Goal: Check status: Check status

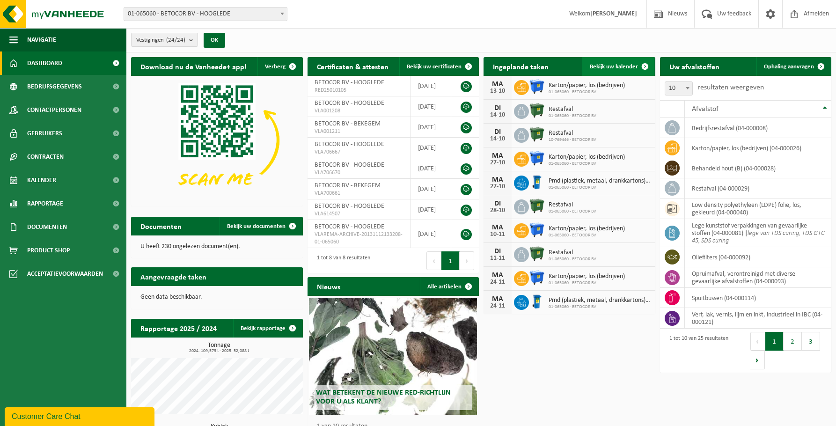
click at [611, 66] on span "Bekijk uw kalender" at bounding box center [614, 67] width 48 height 6
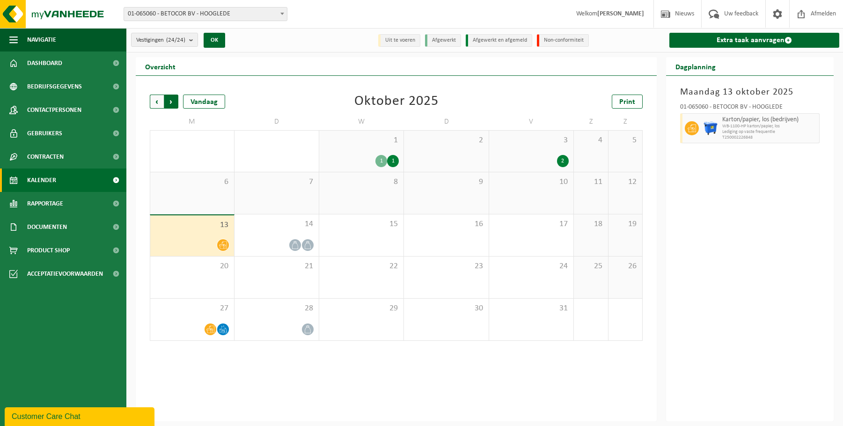
click at [162, 96] on span "Vorige" at bounding box center [157, 102] width 14 height 14
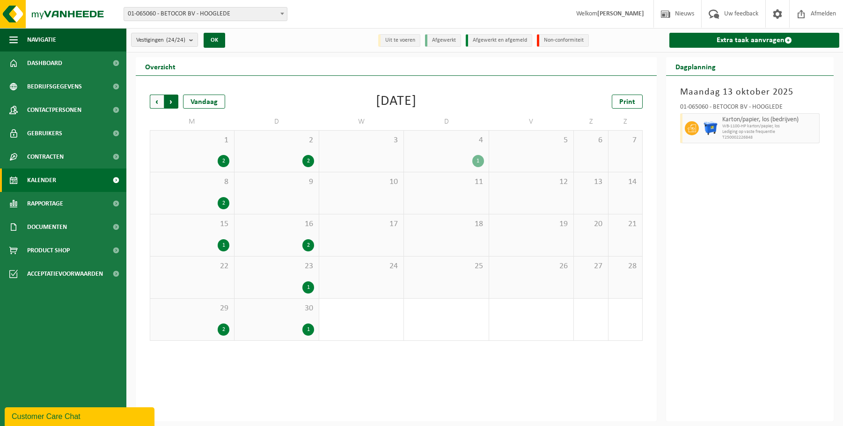
click at [158, 103] on span "Vorige" at bounding box center [157, 102] width 14 height 14
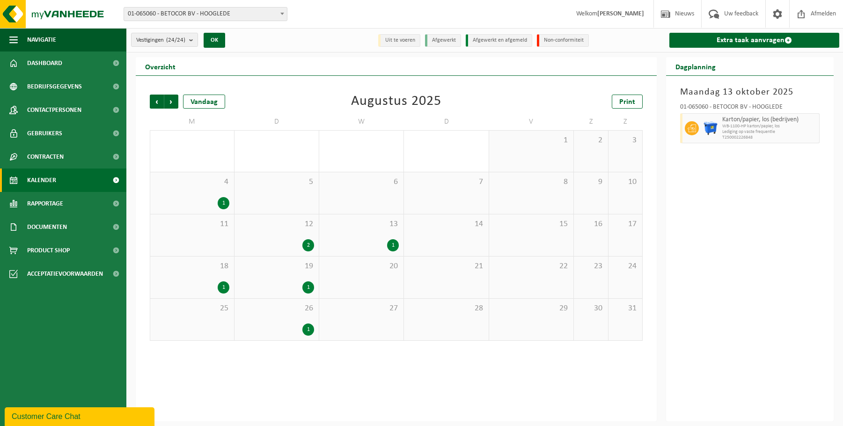
click at [158, 103] on span "Vorige" at bounding box center [157, 102] width 14 height 14
click at [566, 285] on div "1" at bounding box center [563, 287] width 12 height 12
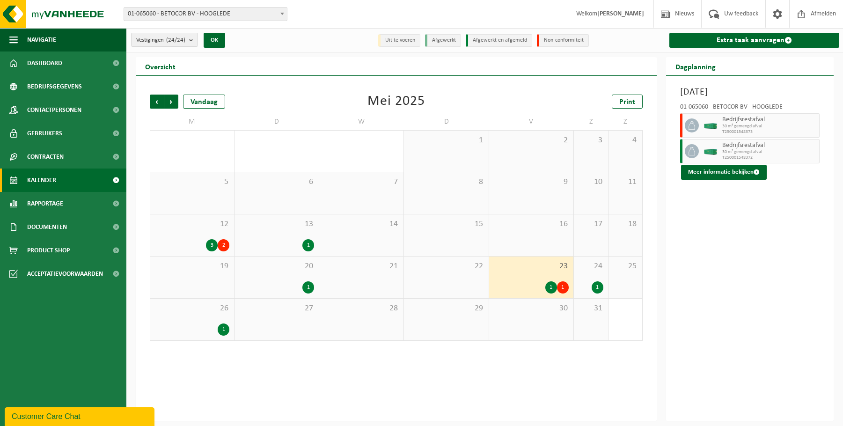
click at [681, 121] on div at bounding box center [690, 125] width 21 height 24
click at [785, 126] on span "30 m³ gemengd afval" at bounding box center [770, 127] width 95 height 6
click at [758, 126] on span "30 m³ gemengd afval" at bounding box center [770, 127] width 95 height 6
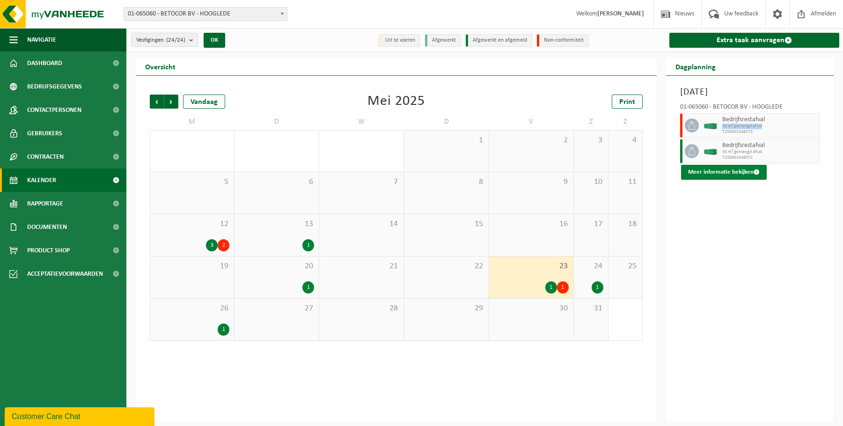
click at [752, 168] on button "Meer informatie bekijken" at bounding box center [724, 172] width 86 height 15
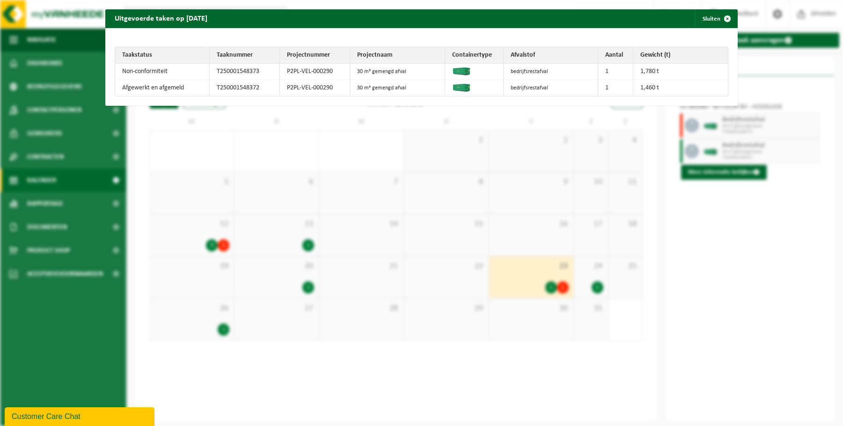
click at [504, 65] on td "bedrijfsrestafval" at bounding box center [551, 72] width 95 height 16
click at [153, 73] on td "Non-conformiteit" at bounding box center [162, 72] width 95 height 16
click at [332, 72] on td "P2PL-VEL-000290" at bounding box center [315, 72] width 70 height 16
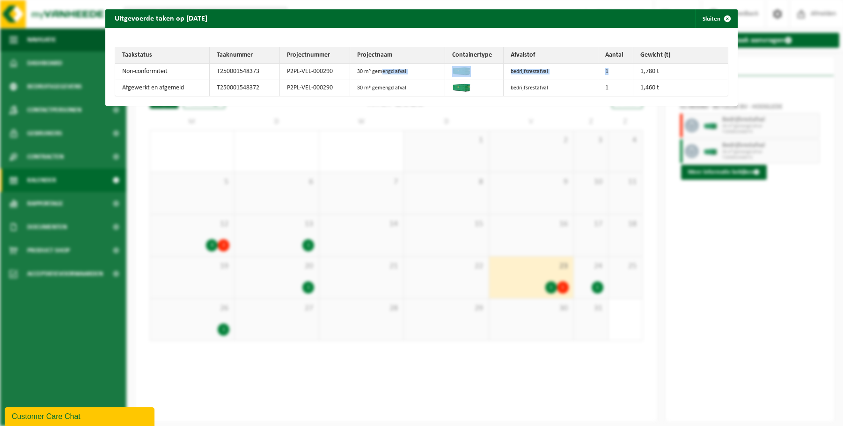
drag, startPoint x: 394, startPoint y: 72, endPoint x: 665, endPoint y: 79, distance: 271.2
click at [663, 78] on tr "Non-conformiteit T250001548373 P2PL-VEL-000290 30 m³ gemengd afval bedrijfsrest…" at bounding box center [421, 72] width 613 height 16
click at [718, 19] on span "button" at bounding box center [727, 18] width 19 height 19
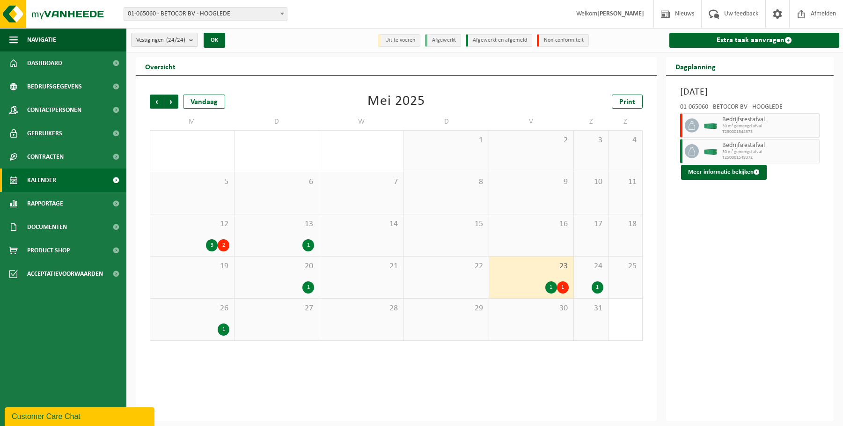
click at [719, 264] on div "Vrijdag 23 mei 2025 01-065060 - BETOCOR BV - HOOGLEDE Bedrijfsrestafval 30 m³ g…" at bounding box center [750, 249] width 168 height 346
click at [768, 241] on div "Vrijdag 23 mei 2025 01-065060 - BETOCOR BV - HOOGLEDE Bedrijfsrestafval 30 m³ g…" at bounding box center [750, 249] width 168 height 346
